Goal: Task Accomplishment & Management: Manage account settings

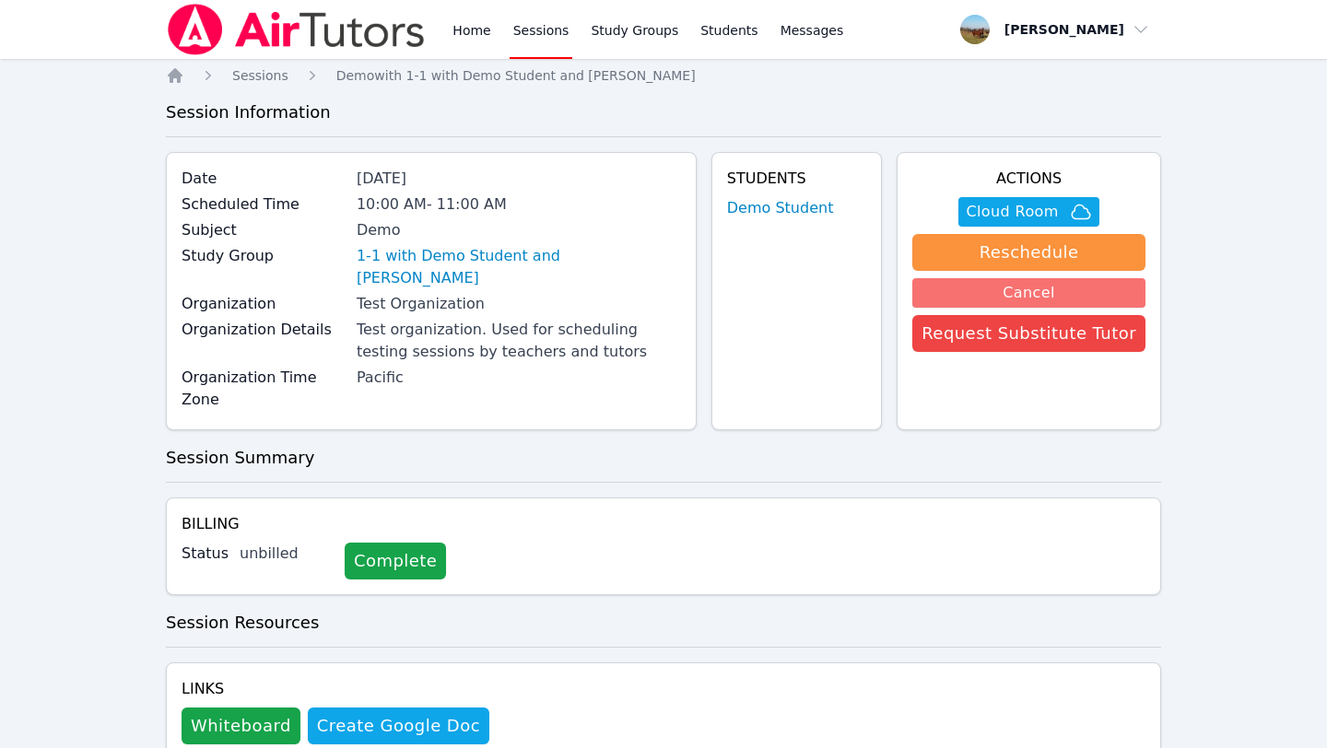
click at [1088, 287] on button "Cancel" at bounding box center [1028, 292] width 233 height 29
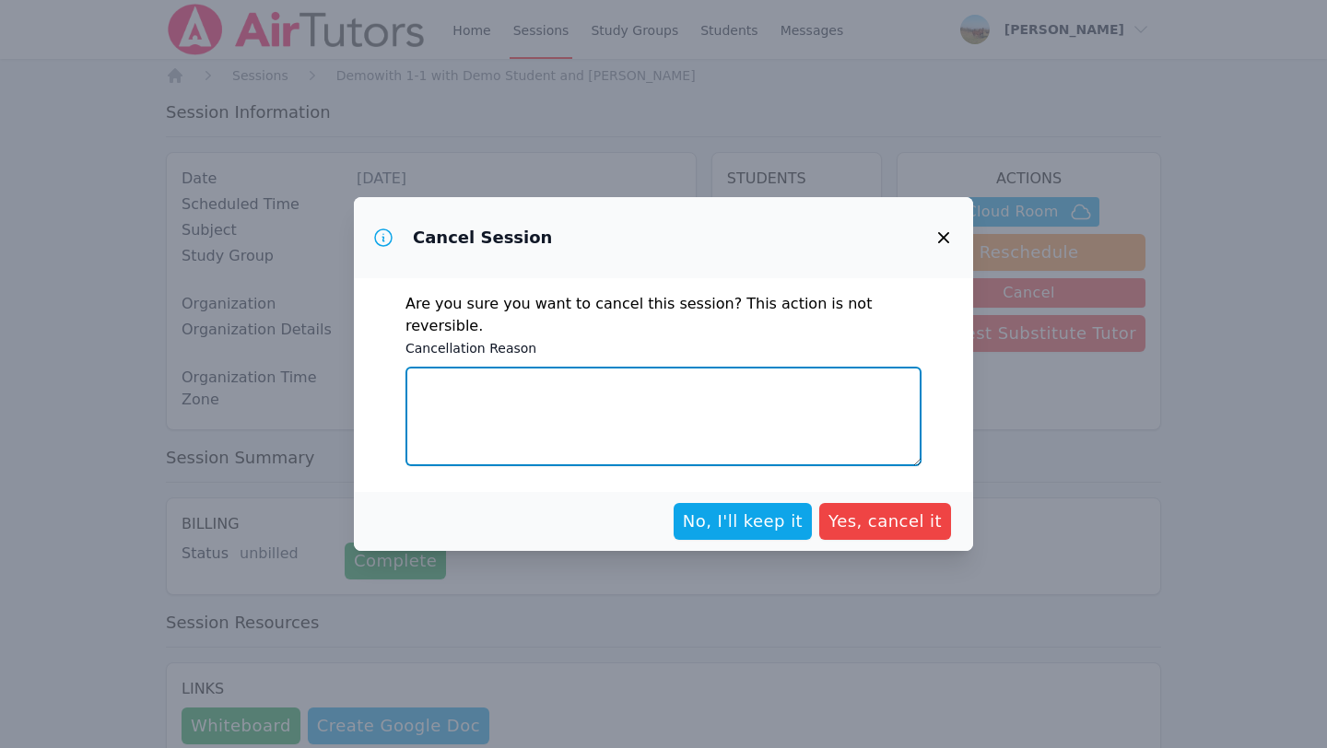
click at [500, 379] on textarea "Cancellation Reason" at bounding box center [664, 417] width 516 height 100
type textarea "Demo complete"
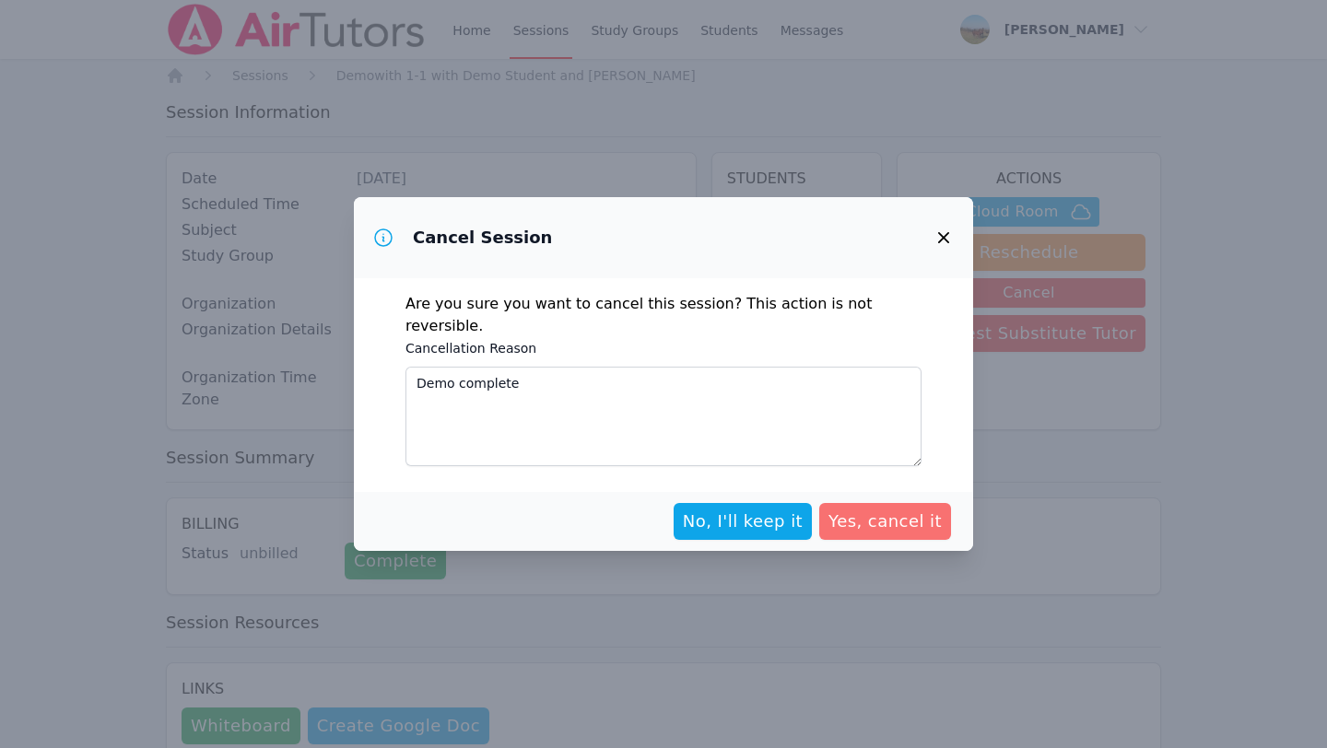
click at [885, 509] on span "Yes, cancel it" at bounding box center [885, 522] width 113 height 26
